Goal: Task Accomplishment & Management: Use online tool/utility

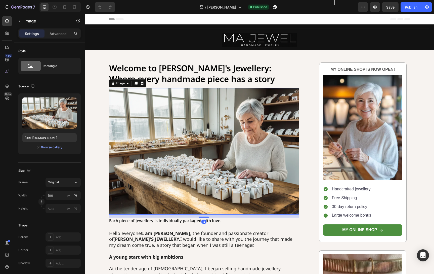
click at [234, 134] on img at bounding box center [204, 151] width 191 height 126
click at [204, 165] on img at bounding box center [204, 151] width 191 height 126
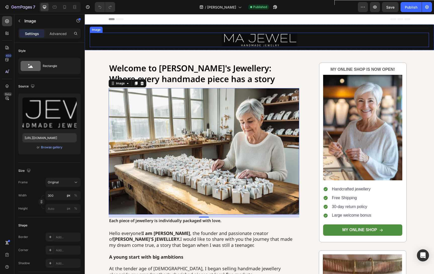
click at [256, 38] on img at bounding box center [260, 40] width 76 height 14
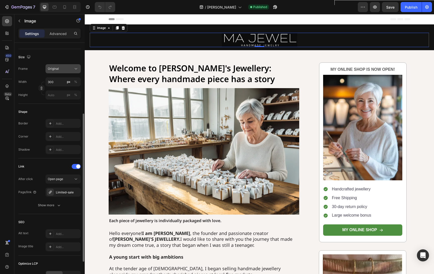
scroll to position [119, 0]
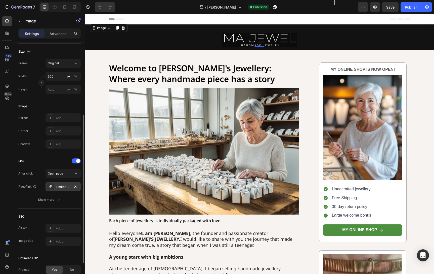
click at [52, 187] on icon at bounding box center [50, 186] width 4 height 4
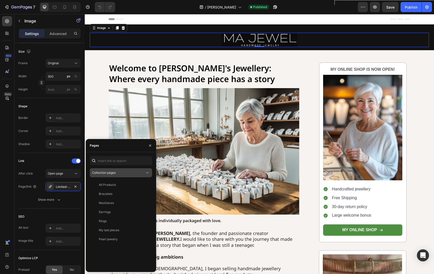
click at [115, 173] on span "Collection pages" at bounding box center [104, 173] width 24 height 4
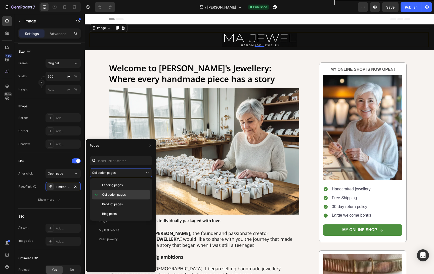
click at [109, 195] on span "Collection pages" at bounding box center [114, 194] width 24 height 5
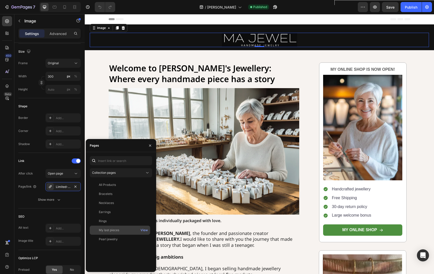
click at [110, 231] on div "My last pieces" at bounding box center [109, 230] width 20 height 5
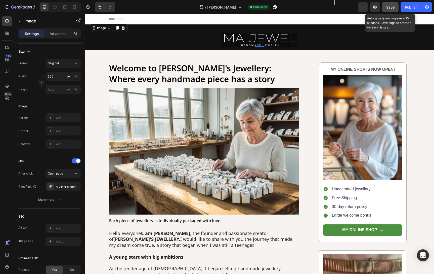
click at [391, 7] on span "Save" at bounding box center [391, 7] width 8 height 4
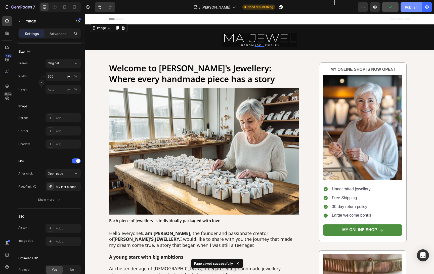
click at [415, 8] on div "Publish" at bounding box center [411, 7] width 13 height 5
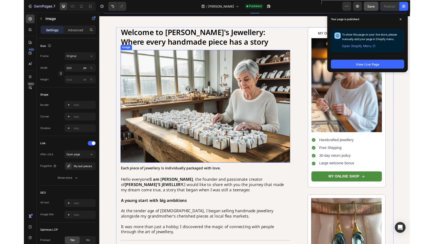
scroll to position [0, 0]
